Goal: Information Seeking & Learning: Check status

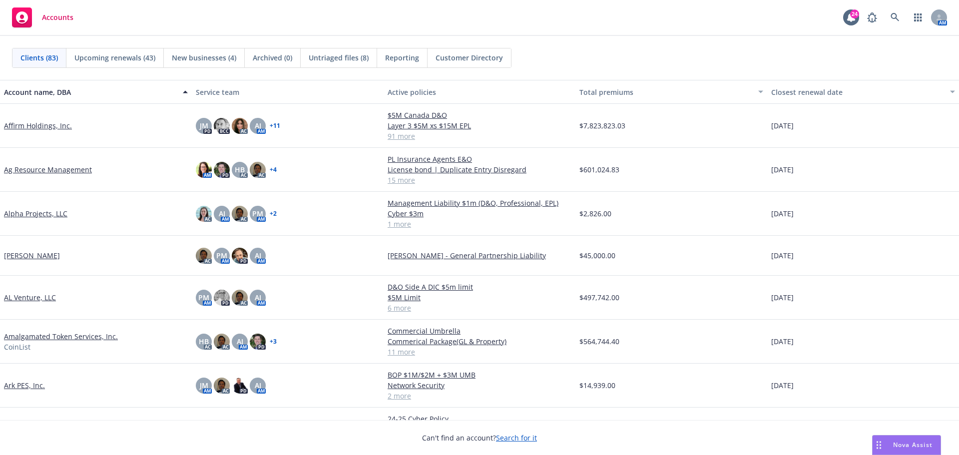
click at [821, 45] on div "Clients (83) Upcoming renewals (43) New businesses (4) Archived (0) Untriaged f…" at bounding box center [479, 58] width 959 height 44
click at [894, 14] on icon at bounding box center [895, 17] width 9 height 9
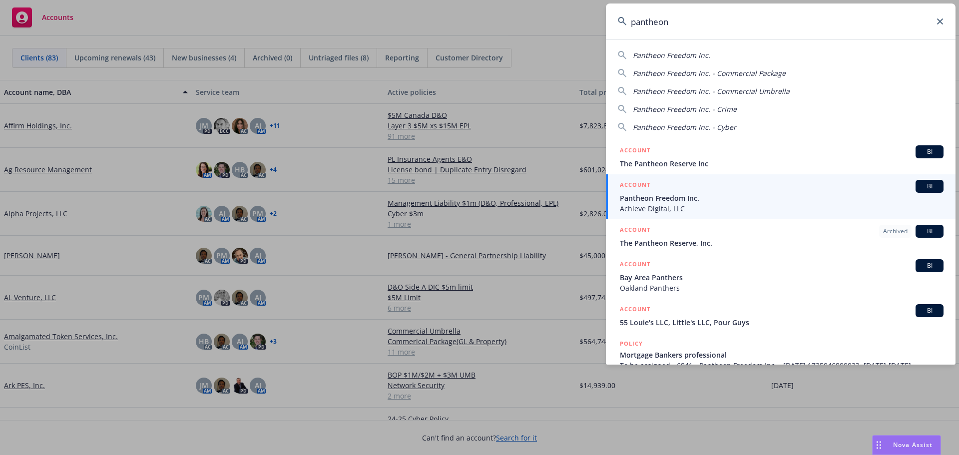
type input "pantheon"
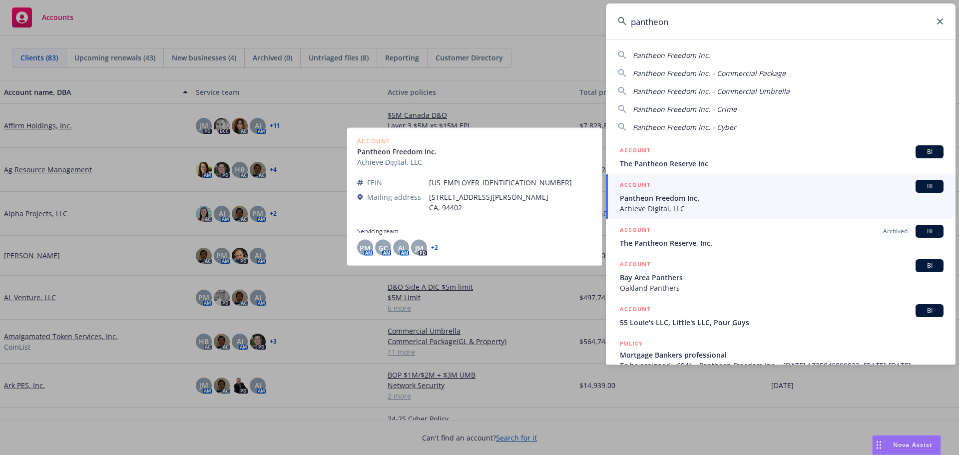
click at [916, 187] on div "BI" at bounding box center [930, 186] width 28 height 13
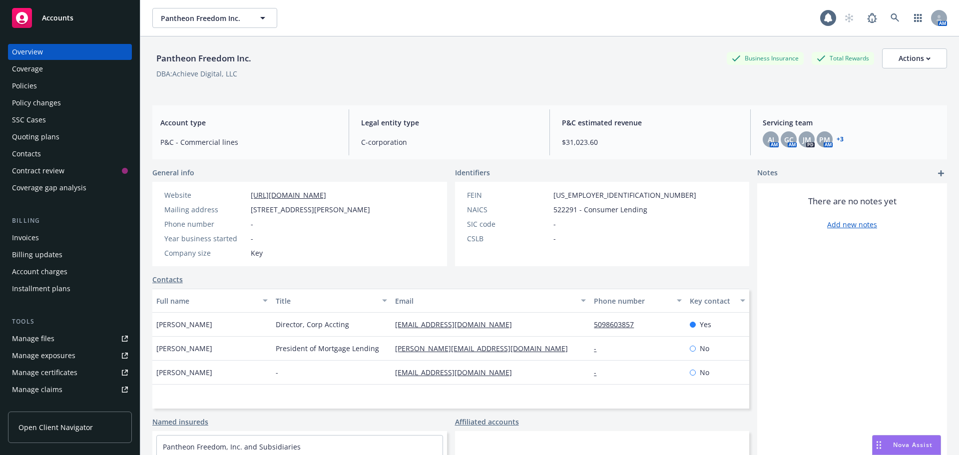
click at [277, 43] on div "Pantheon Freedom Inc. Business Insurance Total Rewards Actions DBA: Achieve Dig…" at bounding box center [549, 66] width 795 height 61
click at [57, 87] on div "Policies" at bounding box center [70, 86] width 116 height 16
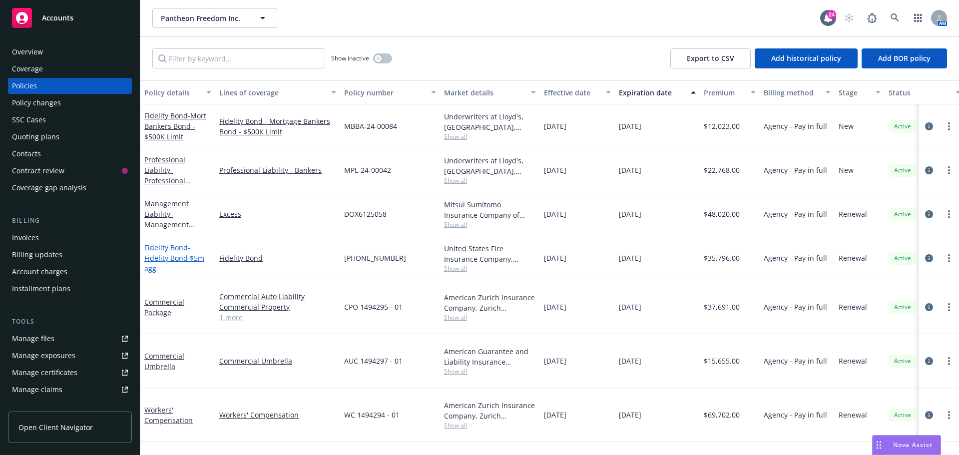
click at [198, 258] on span "- Fidelity Bond $5m agg" at bounding box center [174, 258] width 60 height 30
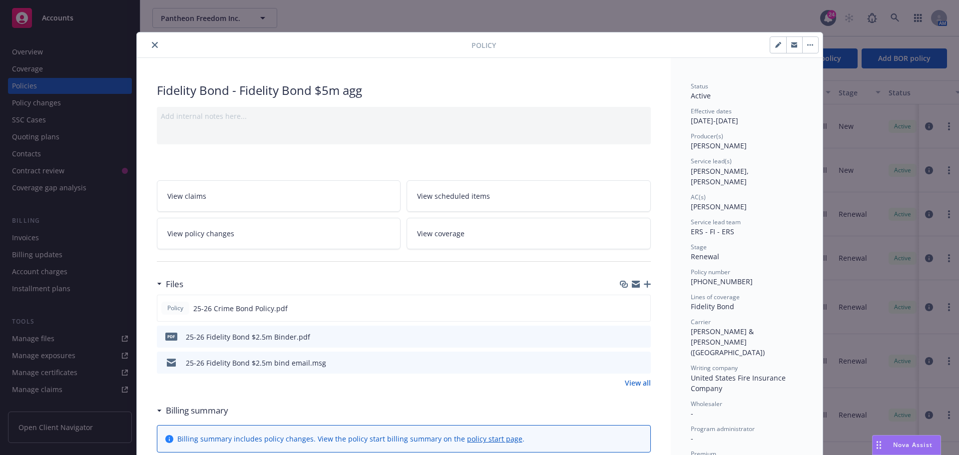
click at [152, 44] on icon "close" at bounding box center [155, 45] width 6 height 6
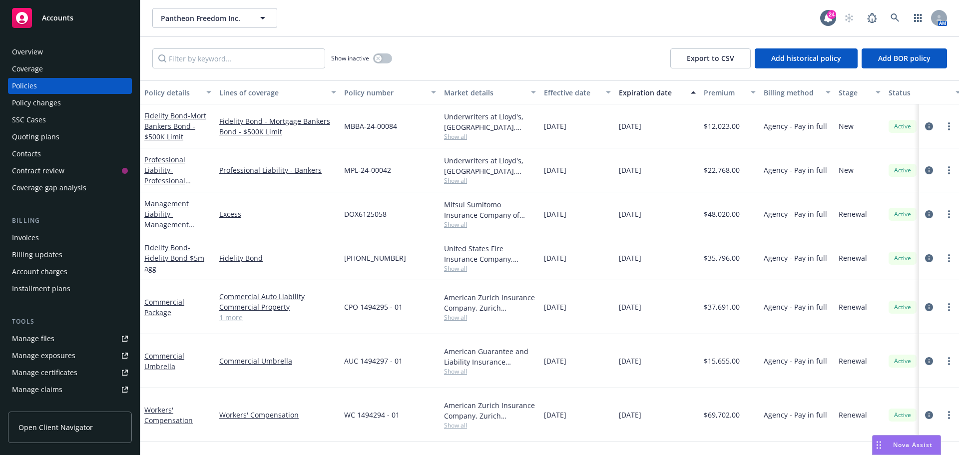
click at [613, 21] on div "Pantheon Freedom Inc. Pantheon Freedom Inc." at bounding box center [486, 18] width 668 height 20
click at [495, 57] on div "Show inactive Export to CSV Add historical policy Add BOR policy" at bounding box center [549, 58] width 819 height 44
click at [891, 19] on icon at bounding box center [895, 17] width 9 height 9
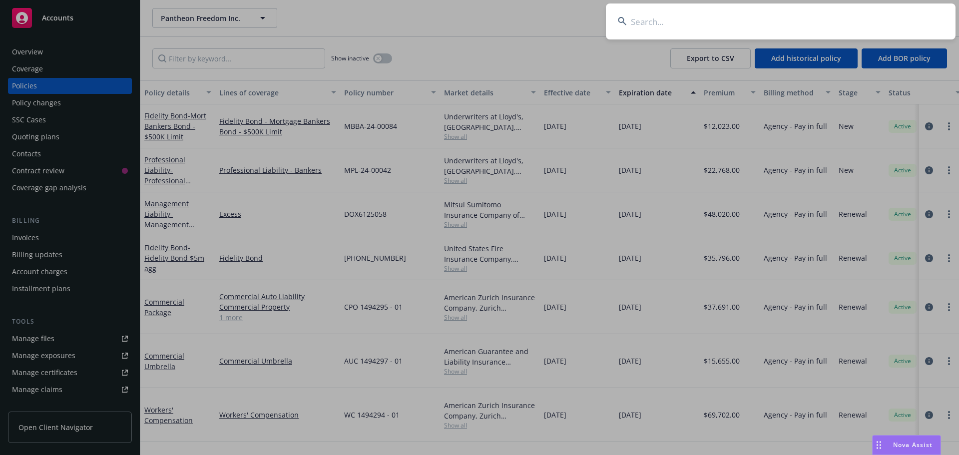
click at [861, 23] on input at bounding box center [781, 21] width 350 height 36
type input "roofstock"
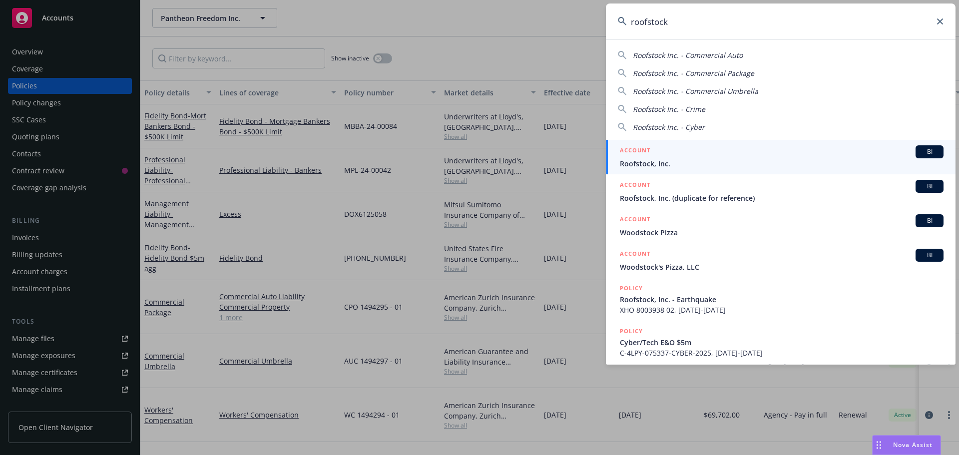
click at [918, 159] on span "Roofstock, Inc." at bounding box center [782, 163] width 324 height 10
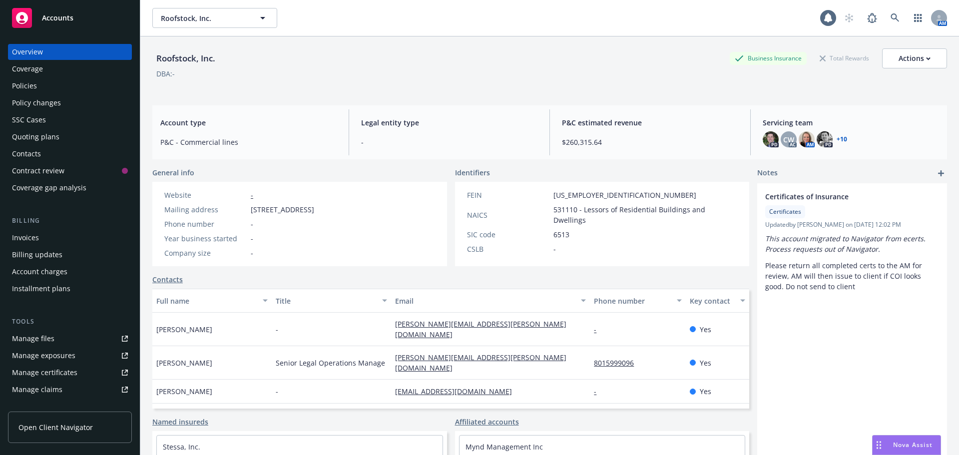
click at [522, 83] on div "Roofstock, Inc. Business Insurance Total Rewards Actions DBA: -" at bounding box center [549, 68] width 795 height 41
click at [69, 83] on div "Policies" at bounding box center [70, 86] width 116 height 16
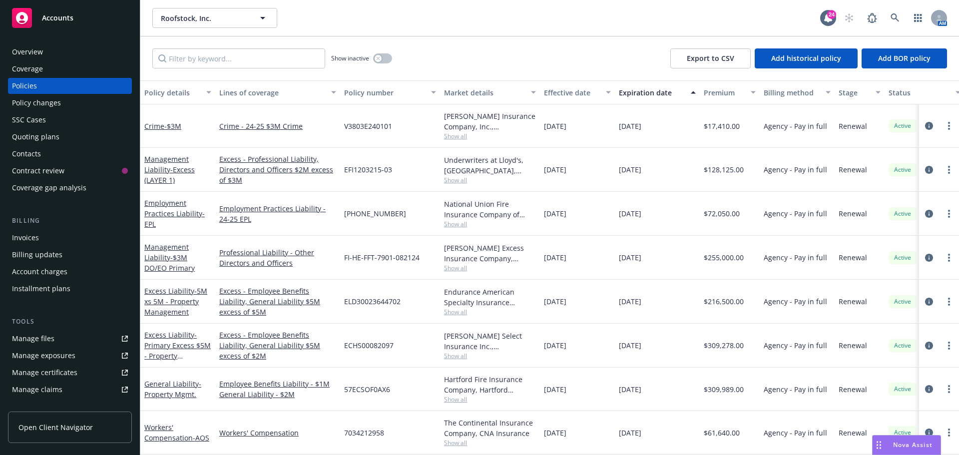
click at [513, 45] on div "Show inactive Export to CSV Add historical policy Add BOR policy" at bounding box center [549, 58] width 819 height 44
click at [95, 138] on div "Quoting plans" at bounding box center [70, 137] width 116 height 16
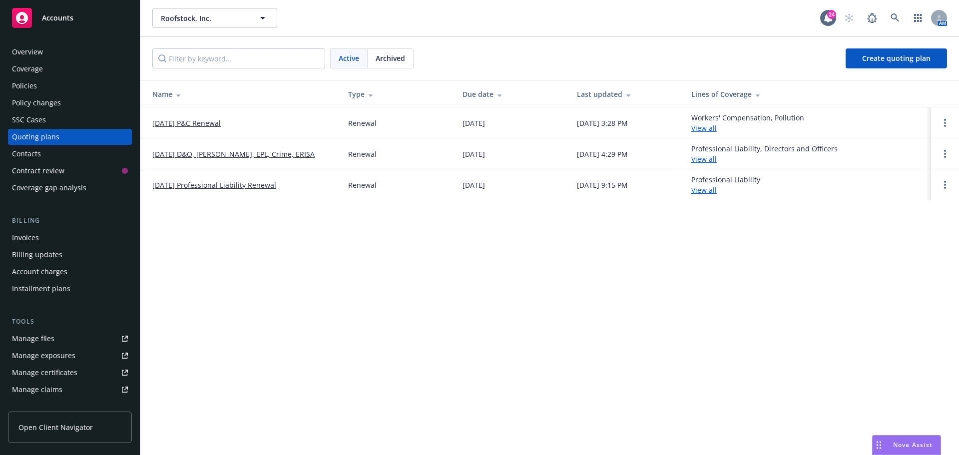
click at [597, 32] on div "Roofstock, Inc. Roofstock, Inc. 24 AM" at bounding box center [549, 18] width 819 height 36
click at [594, 33] on div "Roofstock, Inc. Roofstock, Inc. 24 AM" at bounding box center [549, 18] width 819 height 36
click at [35, 113] on div "SSC Cases" at bounding box center [29, 120] width 34 height 16
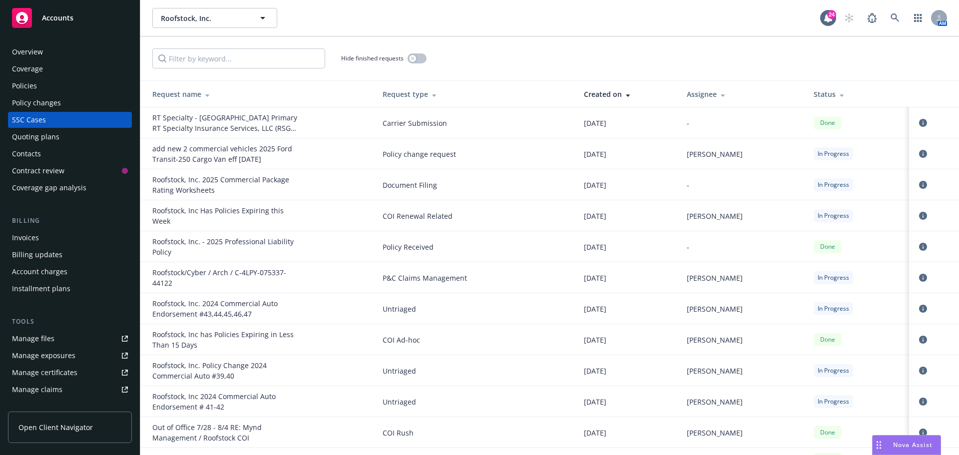
click at [677, 58] on div "Hide finished requests" at bounding box center [549, 58] width 795 height 20
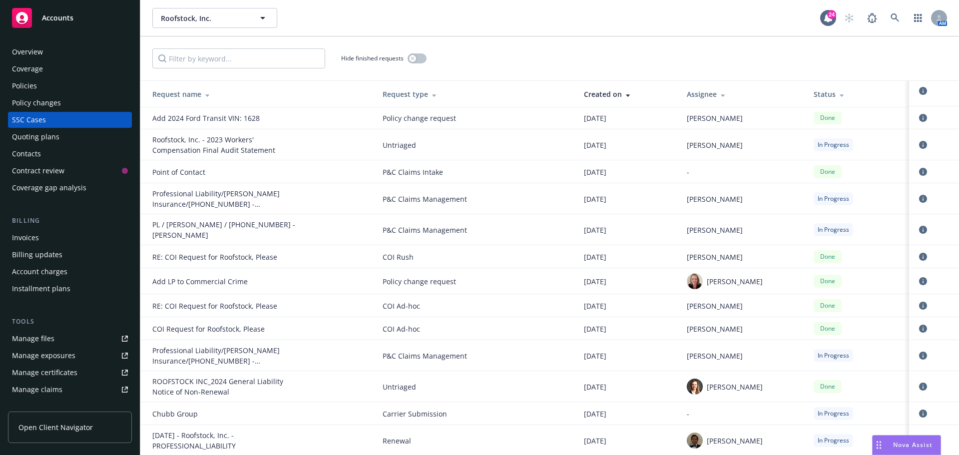
scroll to position [999, 0]
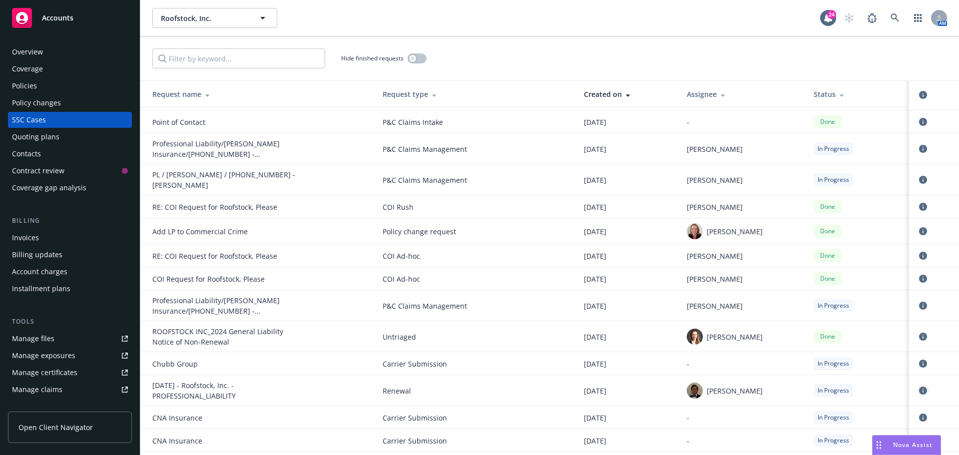
click at [919, 387] on icon "circleInformation" at bounding box center [923, 391] width 8 height 8
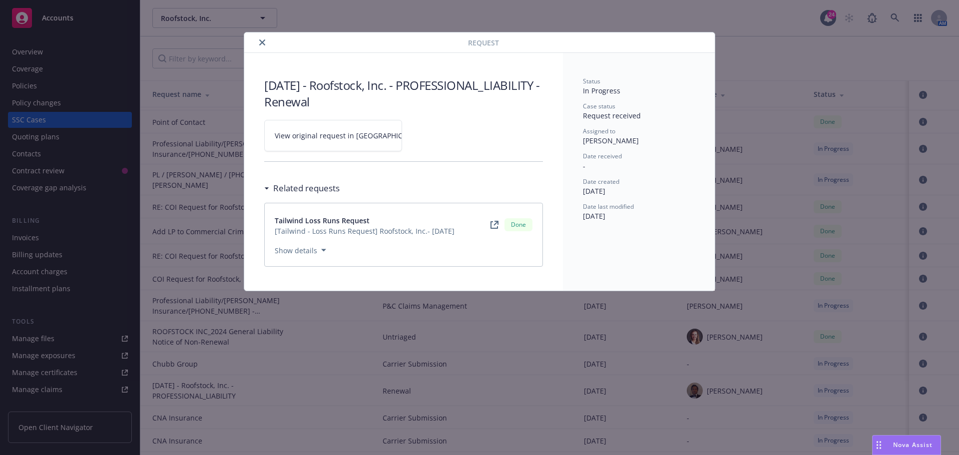
click at [260, 46] on button "close" at bounding box center [262, 42] width 12 height 12
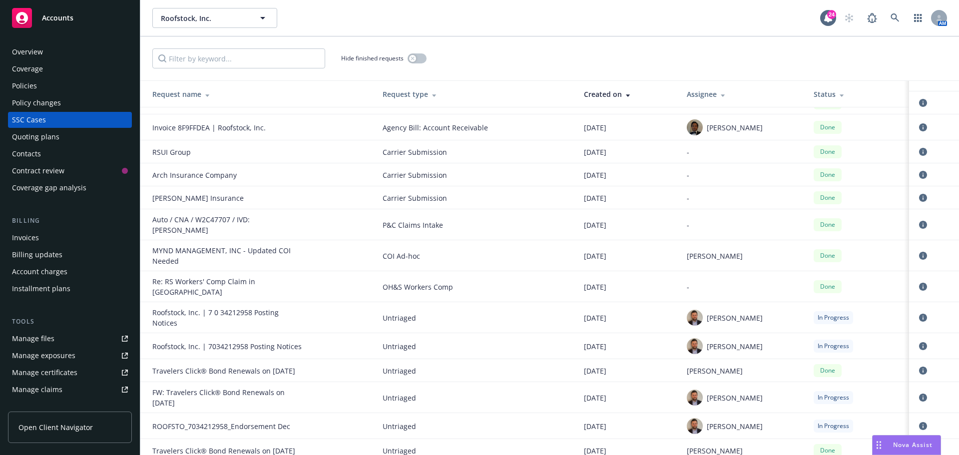
scroll to position [2049, 0]
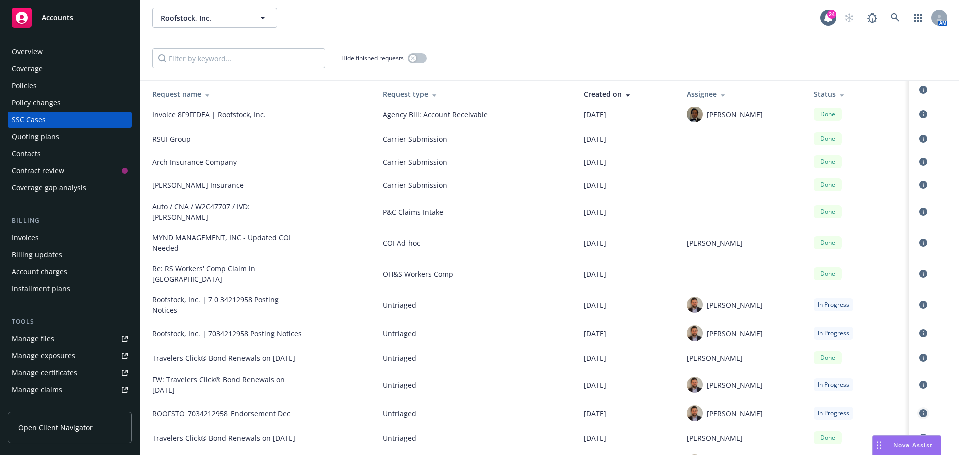
click at [919, 409] on icon "circleInformation" at bounding box center [923, 413] width 8 height 8
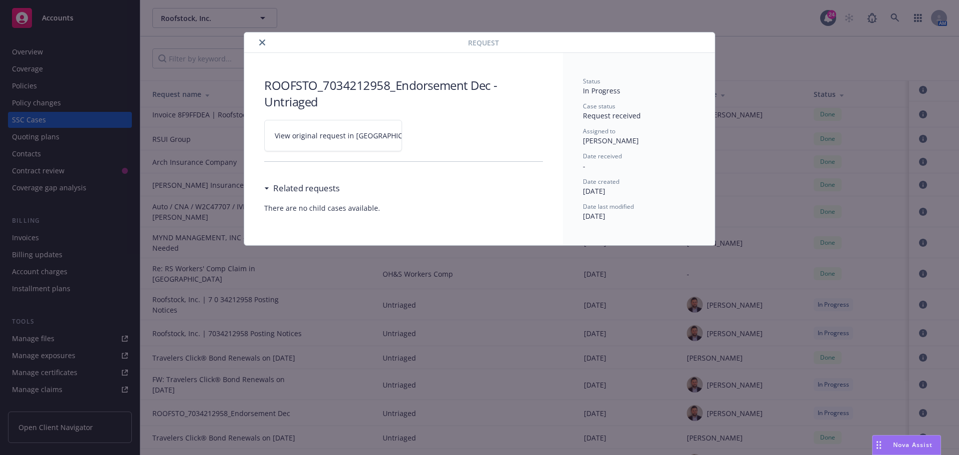
click at [327, 123] on link "View original request in [GEOGRAPHIC_DATA]" at bounding box center [333, 135] width 138 height 31
click at [264, 40] on icon "close" at bounding box center [262, 42] width 6 height 6
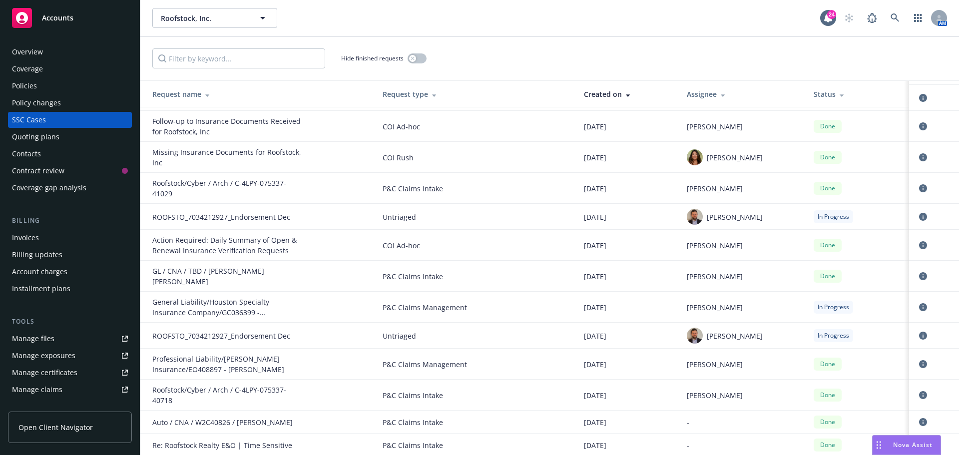
scroll to position [2848, 0]
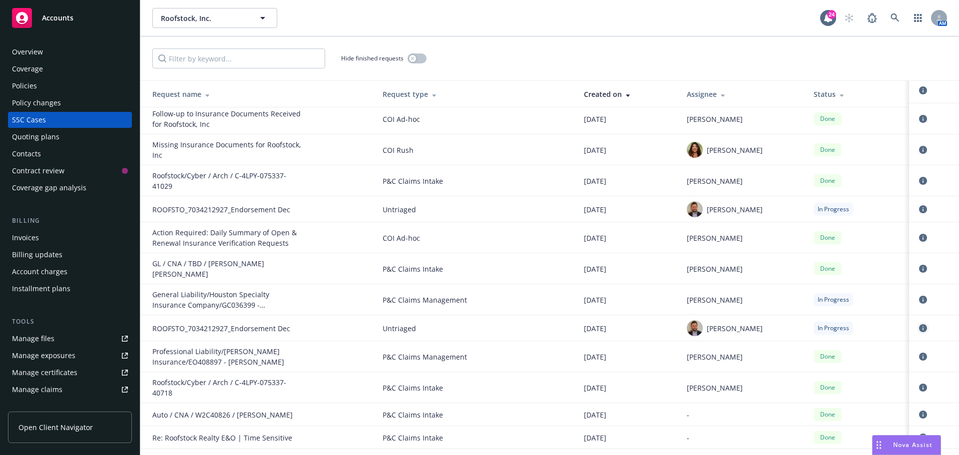
click at [919, 324] on icon "circleInformation" at bounding box center [923, 328] width 8 height 8
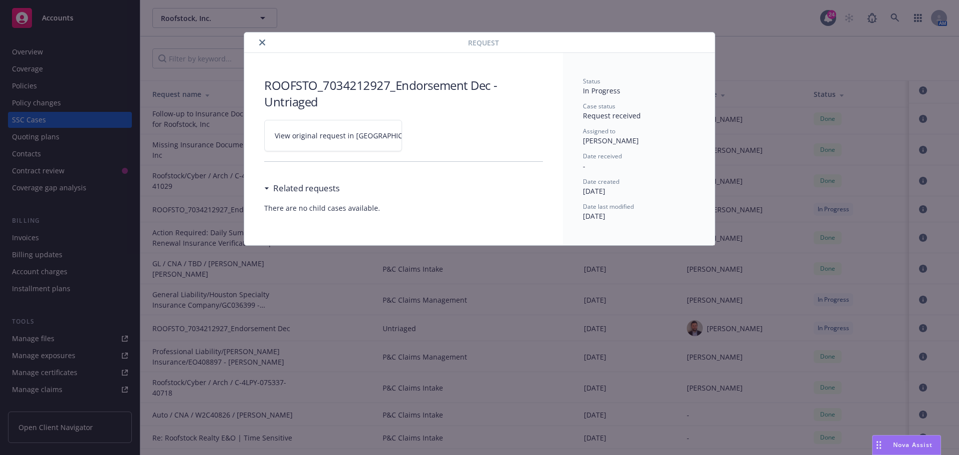
click at [353, 147] on link "View original request in [GEOGRAPHIC_DATA]" at bounding box center [333, 135] width 138 height 31
click at [265, 45] on button "close" at bounding box center [262, 42] width 12 height 12
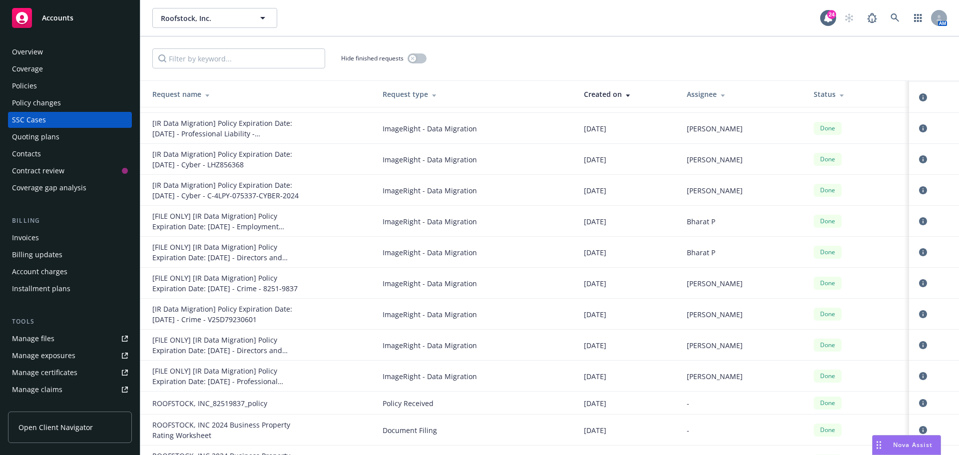
scroll to position [4597, 0]
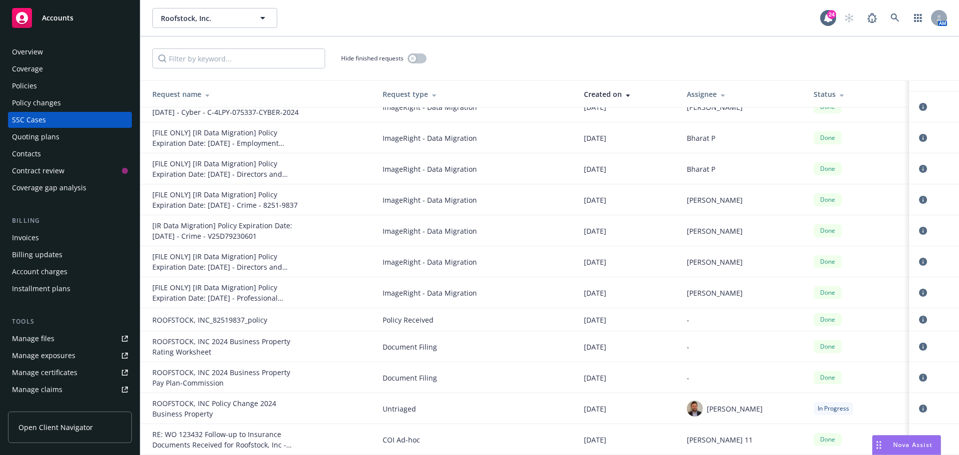
click at [528, 13] on div "Roofstock, Inc. Roofstock, Inc." at bounding box center [486, 18] width 668 height 20
click at [549, 7] on div "Roofstock, Inc. Roofstock, Inc. 24 AM" at bounding box center [549, 18] width 819 height 36
click at [455, 20] on div "Roofstock, Inc. Roofstock, Inc." at bounding box center [486, 18] width 668 height 20
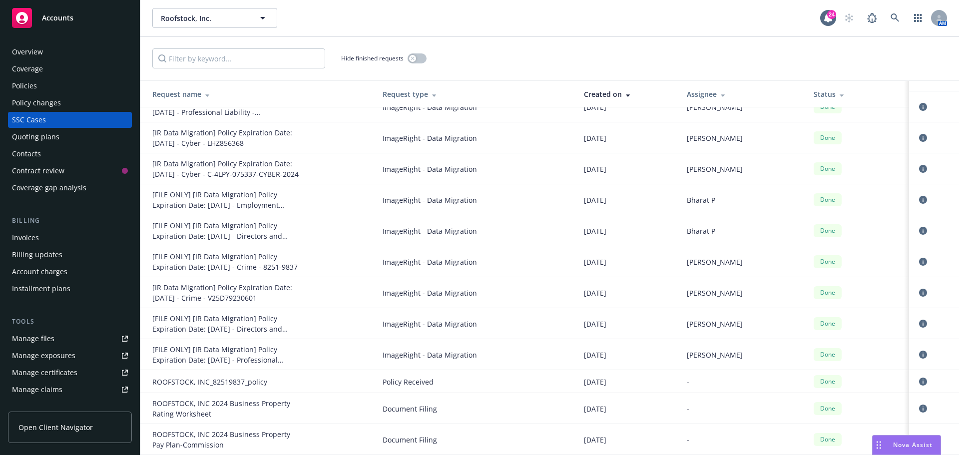
scroll to position [4659, 0]
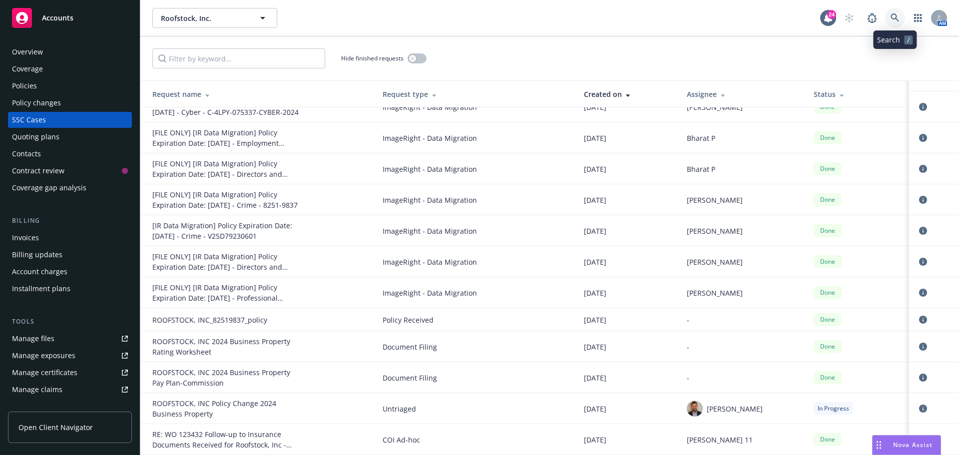
click at [900, 16] on link at bounding box center [895, 18] width 20 height 20
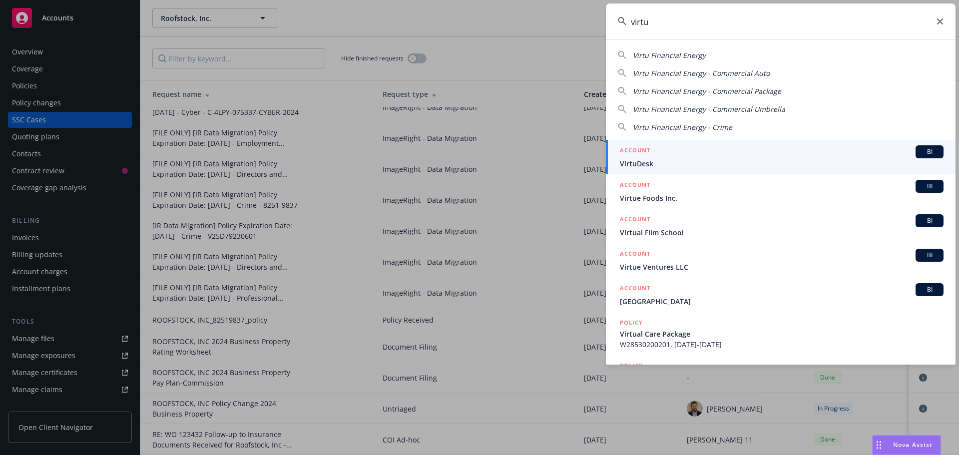
click at [711, 51] on div "Virtu Financial Energy" at bounding box center [781, 55] width 326 height 10
type input "Virtu Financial Energy"
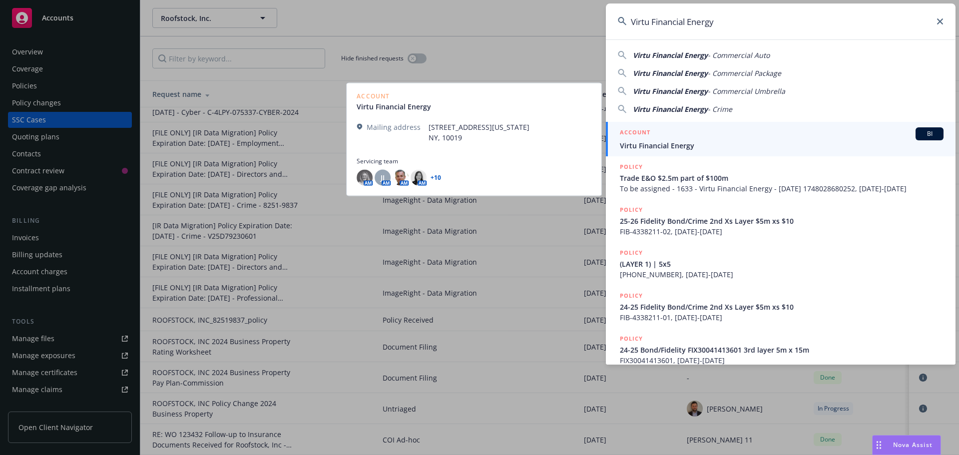
click at [921, 128] on div "BI" at bounding box center [930, 133] width 28 height 13
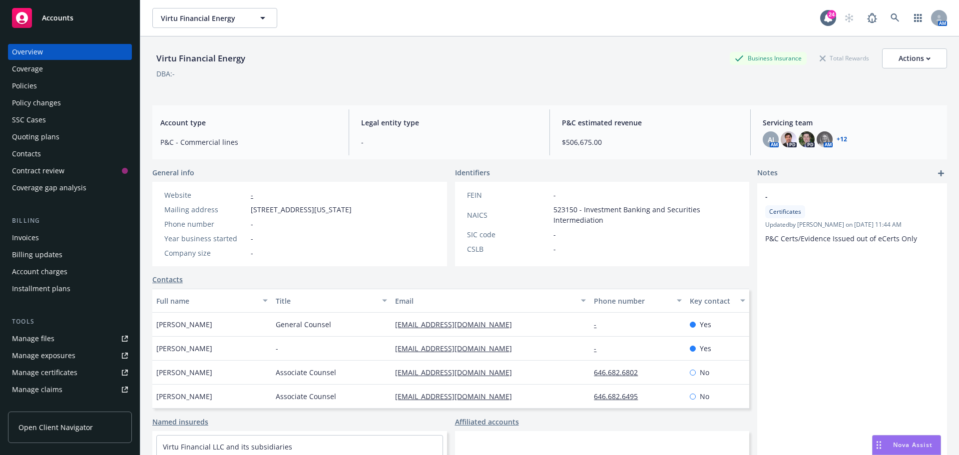
click at [401, 51] on div "Virtu Financial Energy Business Insurance Total Rewards Actions" at bounding box center [549, 58] width 795 height 20
click at [56, 83] on div "Policies" at bounding box center [70, 86] width 116 height 16
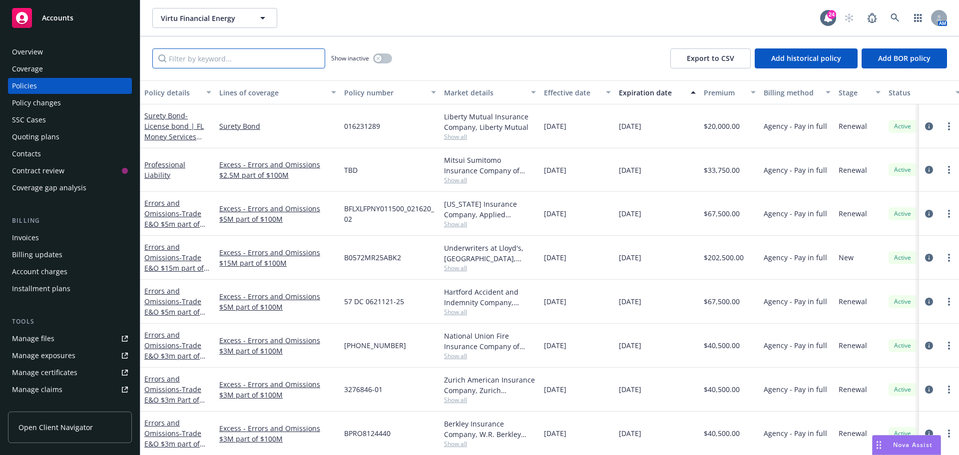
click at [287, 50] on input "Filter by keyword..." at bounding box center [238, 58] width 173 height 20
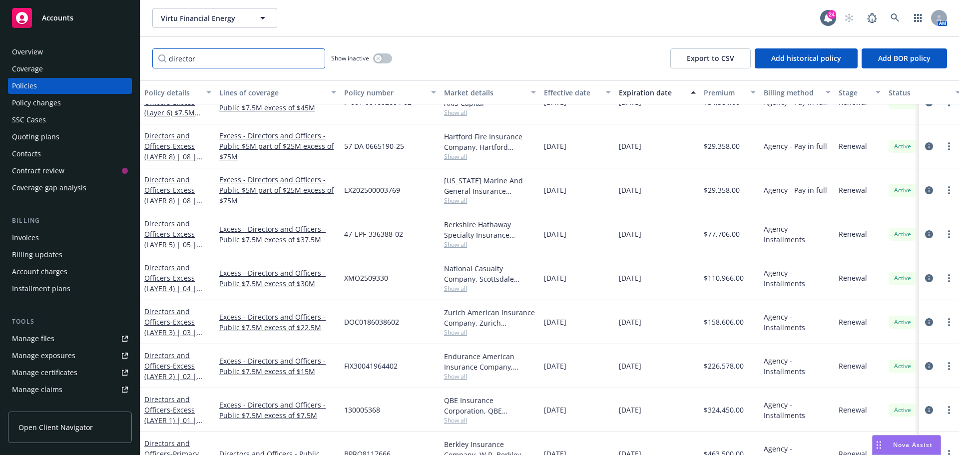
scroll to position [732, 0]
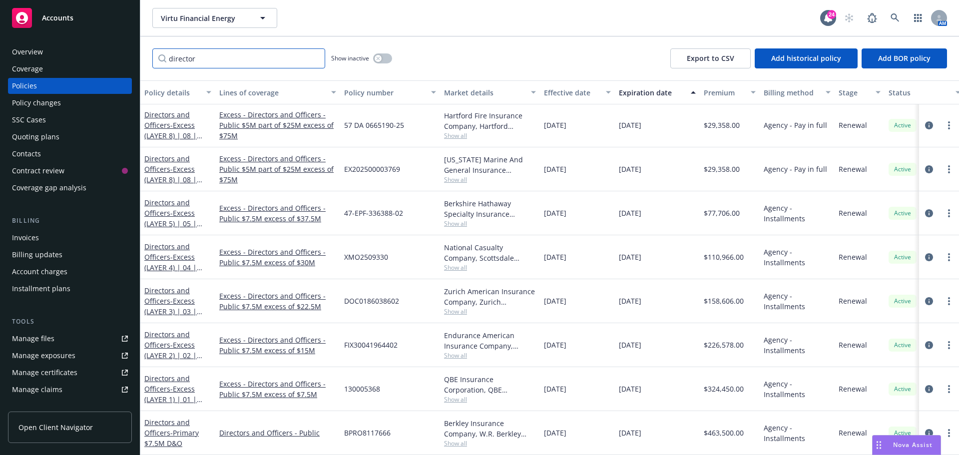
type input "director"
click at [182, 420] on div "Directors and Officers - Primary $7.5M D&O" at bounding box center [177, 432] width 67 height 31
click at [177, 418] on link "Directors and Officers - Primary $7.5M D&O" at bounding box center [171, 433] width 54 height 30
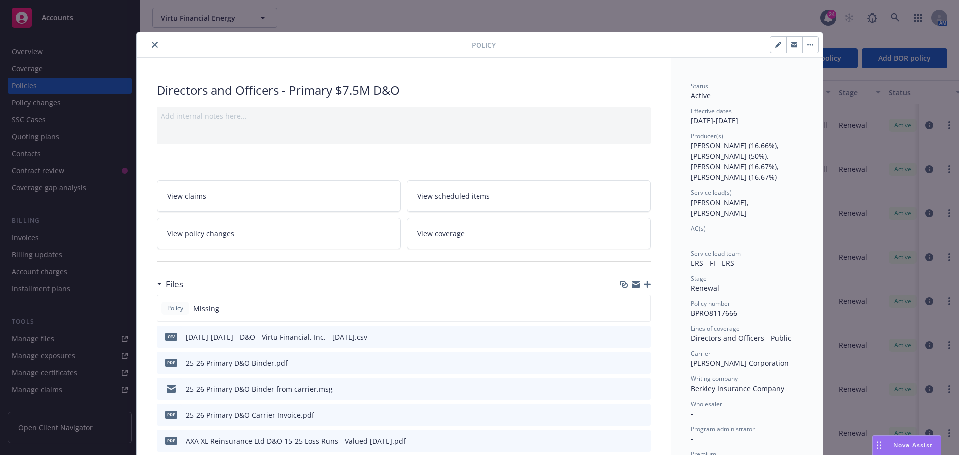
drag, startPoint x: 151, startPoint y: 43, endPoint x: 239, endPoint y: 26, distance: 90.2
click at [152, 43] on icon "close" at bounding box center [155, 45] width 6 height 6
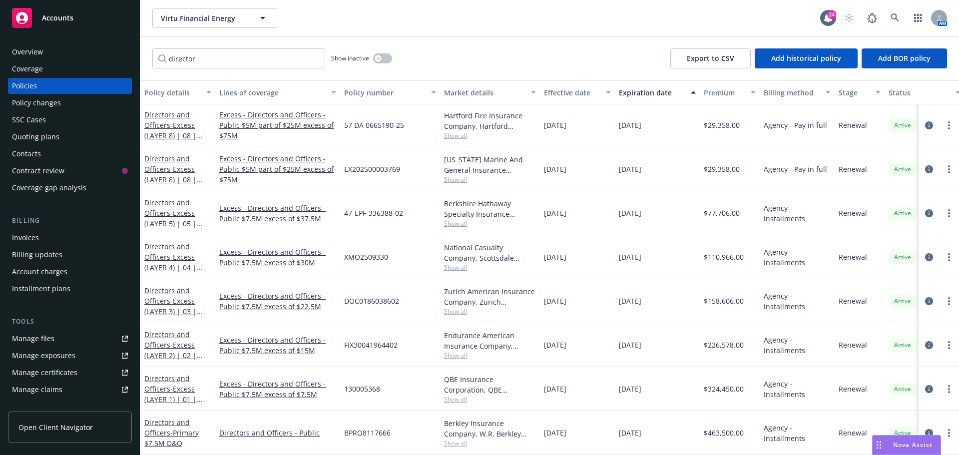
click at [373, 15] on div "Virtu Financial Energy Virtu Financial Energy" at bounding box center [486, 18] width 668 height 20
click at [578, 59] on div "director Show inactive Export to CSV Add historical policy Add BOR policy" at bounding box center [549, 58] width 819 height 44
click at [442, 25] on div "Virtu Financial Energy Virtu Financial Energy" at bounding box center [486, 18] width 668 height 20
click at [903, 17] on link at bounding box center [895, 18] width 20 height 20
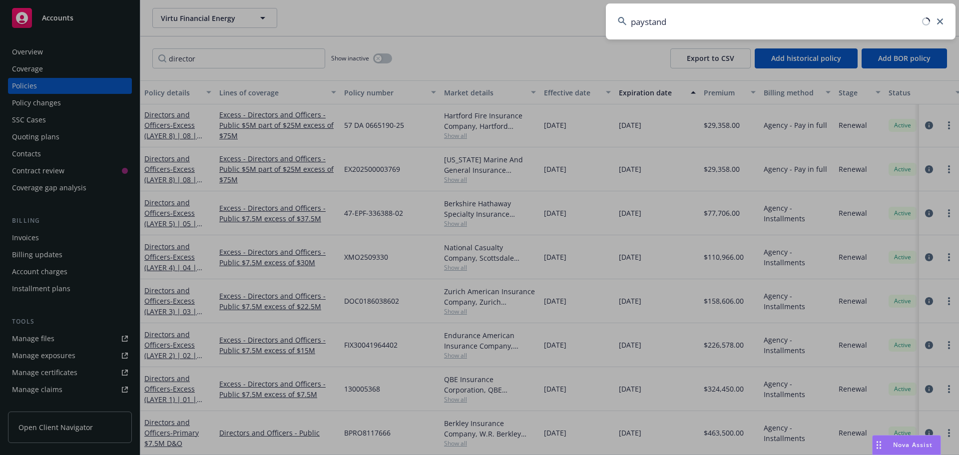
type input "paystand"
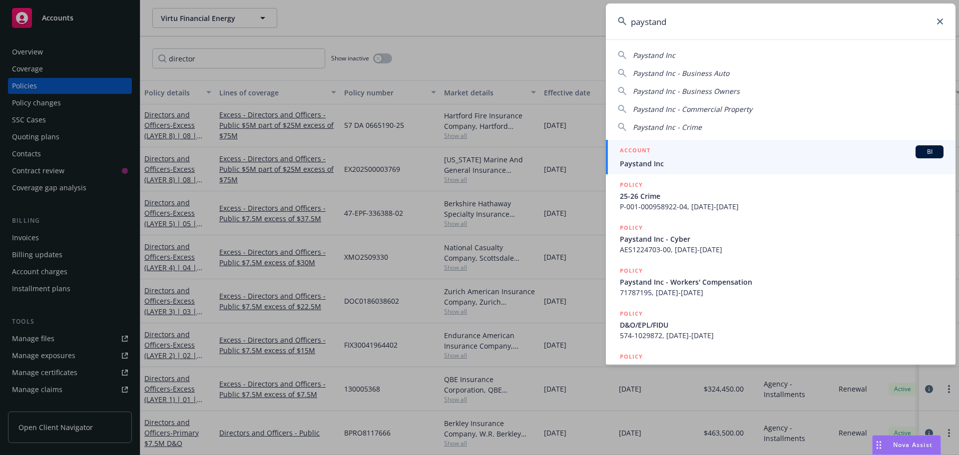
click at [916, 151] on div "BI" at bounding box center [930, 151] width 28 height 13
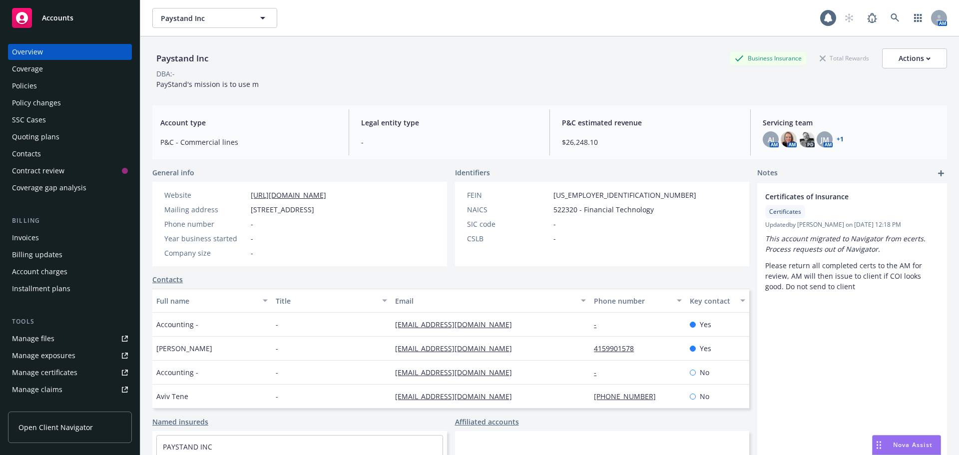
click at [427, 79] on div "Paystand Inc Business Insurance Total Rewards Actions DBA: - PayStand's mission…" at bounding box center [549, 68] width 795 height 41
click at [49, 242] on div "Invoices" at bounding box center [70, 238] width 116 height 16
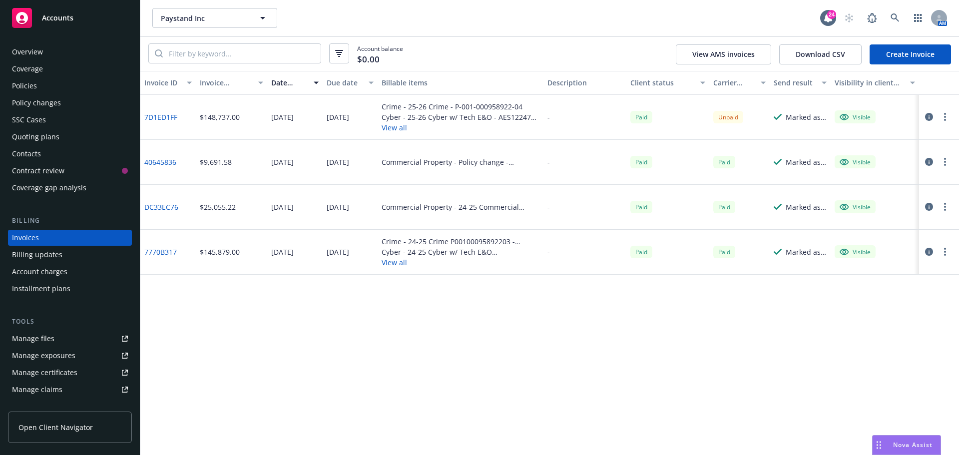
click at [549, 332] on div "Invoice ID Invoice amount Date issued Due date Billable items Description Clien…" at bounding box center [549, 263] width 819 height 384
click at [564, 305] on div "Invoice ID Invoice amount Date issued Due date Billable items Description Clien…" at bounding box center [549, 263] width 819 height 384
click at [36, 122] on div "SSC Cases" at bounding box center [29, 120] width 34 height 16
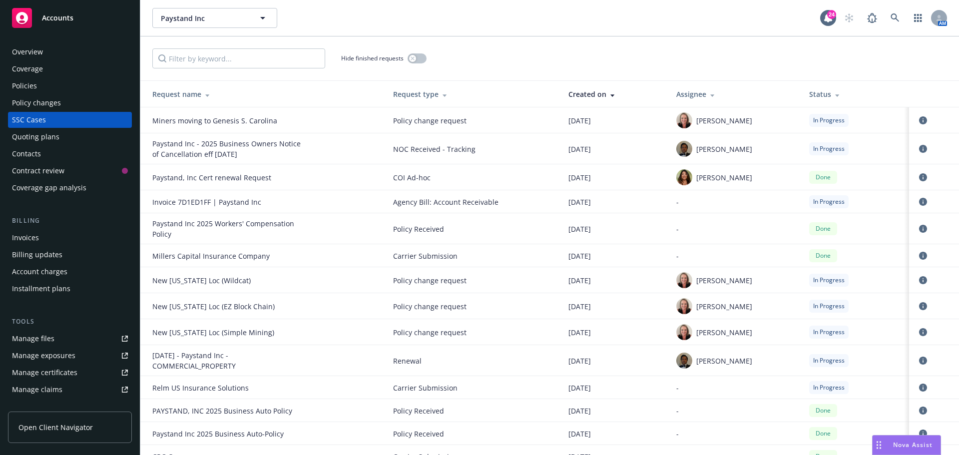
click at [575, 51] on div "Hide finished requests" at bounding box center [549, 58] width 795 height 20
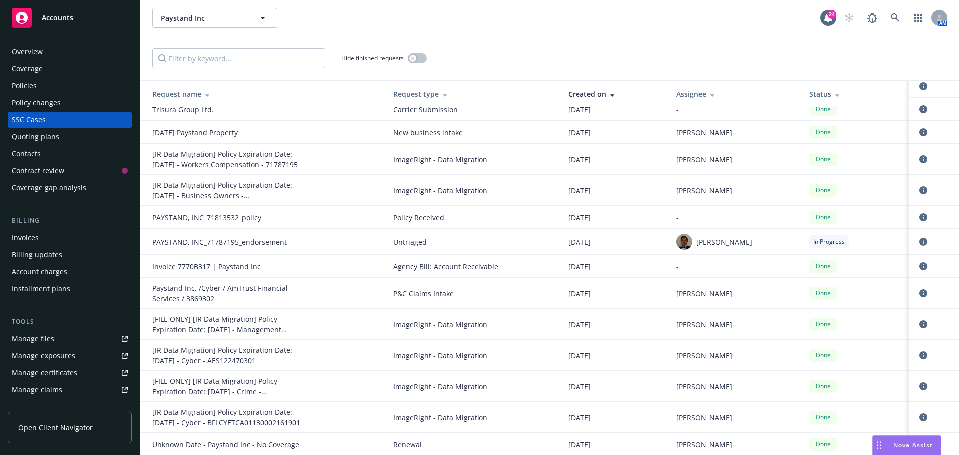
scroll to position [755, 0]
